Goal: Task Accomplishment & Management: Manage account settings

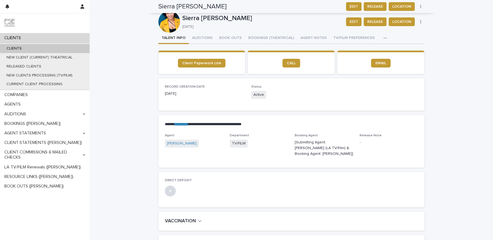
scroll to position [375, 0]
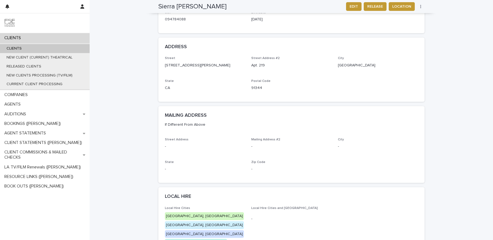
click at [29, 48] on div "CLIENTS" at bounding box center [45, 48] width 90 height 9
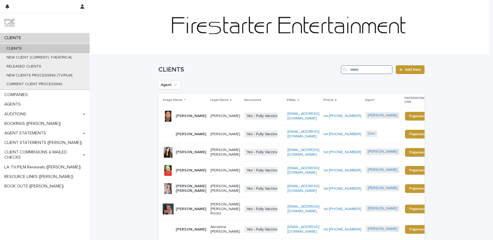
click at [355, 66] on input "Search" at bounding box center [367, 69] width 52 height 9
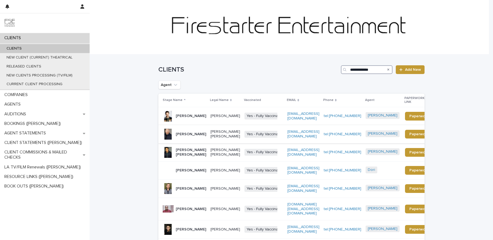
type input "**********"
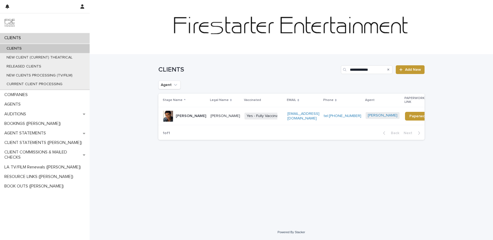
click at [197, 114] on p "[PERSON_NAME]" at bounding box center [191, 116] width 30 height 5
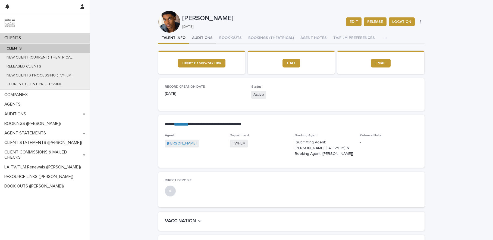
click at [200, 38] on button "AUDITIONS" at bounding box center [202, 38] width 27 height 11
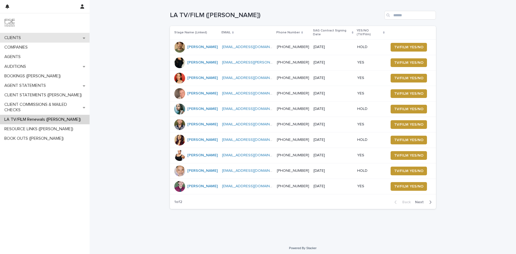
click at [27, 37] on div "CLIENTS" at bounding box center [45, 38] width 90 height 10
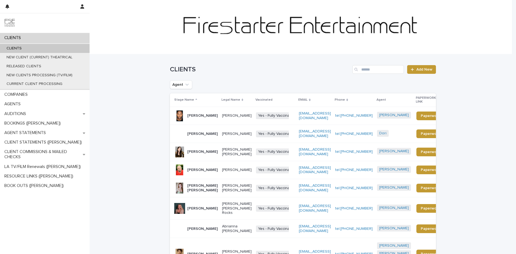
click at [377, 64] on div "CLIENTS Add New" at bounding box center [303, 67] width 266 height 26
click at [371, 67] on input "Search" at bounding box center [379, 69] width 52 height 9
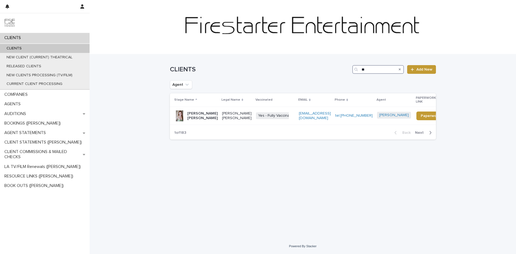
type input "*"
type input "*****"
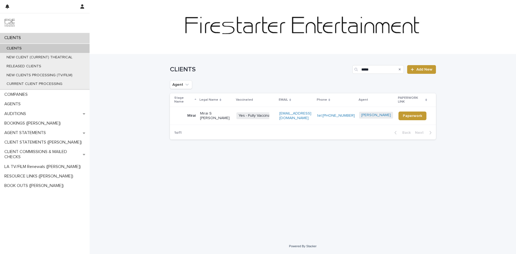
click at [210, 112] on p "Mirai S Booth-Ong" at bounding box center [216, 115] width 32 height 9
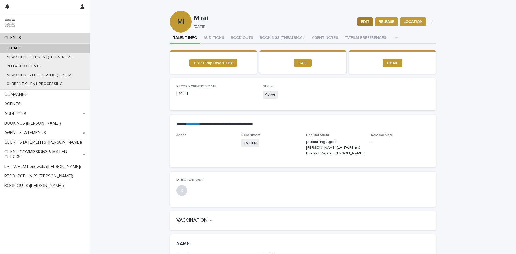
click at [366, 22] on span "EDIT" at bounding box center [365, 21] width 8 height 5
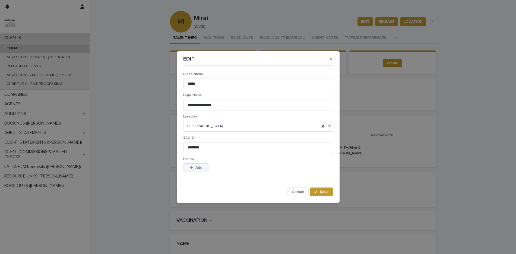
click at [197, 166] on span "Add" at bounding box center [199, 168] width 7 height 4
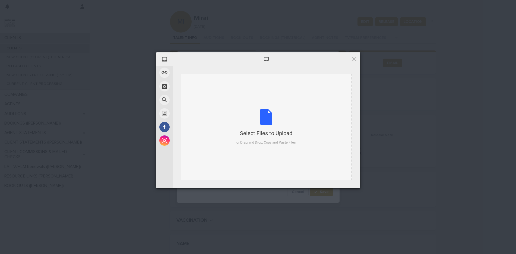
click at [257, 120] on div "Select Files to Upload or Drag and Drop, Copy and Paste Files" at bounding box center [266, 127] width 59 height 36
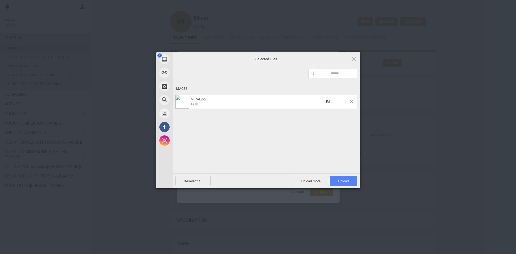
click at [352, 181] on span "Upload 1" at bounding box center [343, 181] width 27 height 10
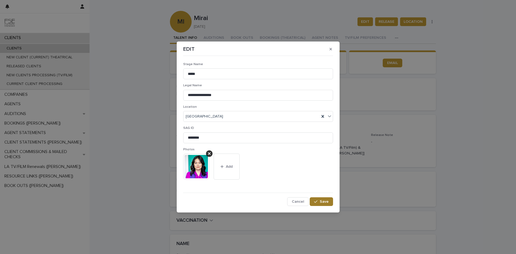
click at [320, 201] on div "button" at bounding box center [316, 202] width 5 height 4
